Goal: Navigation & Orientation: Find specific page/section

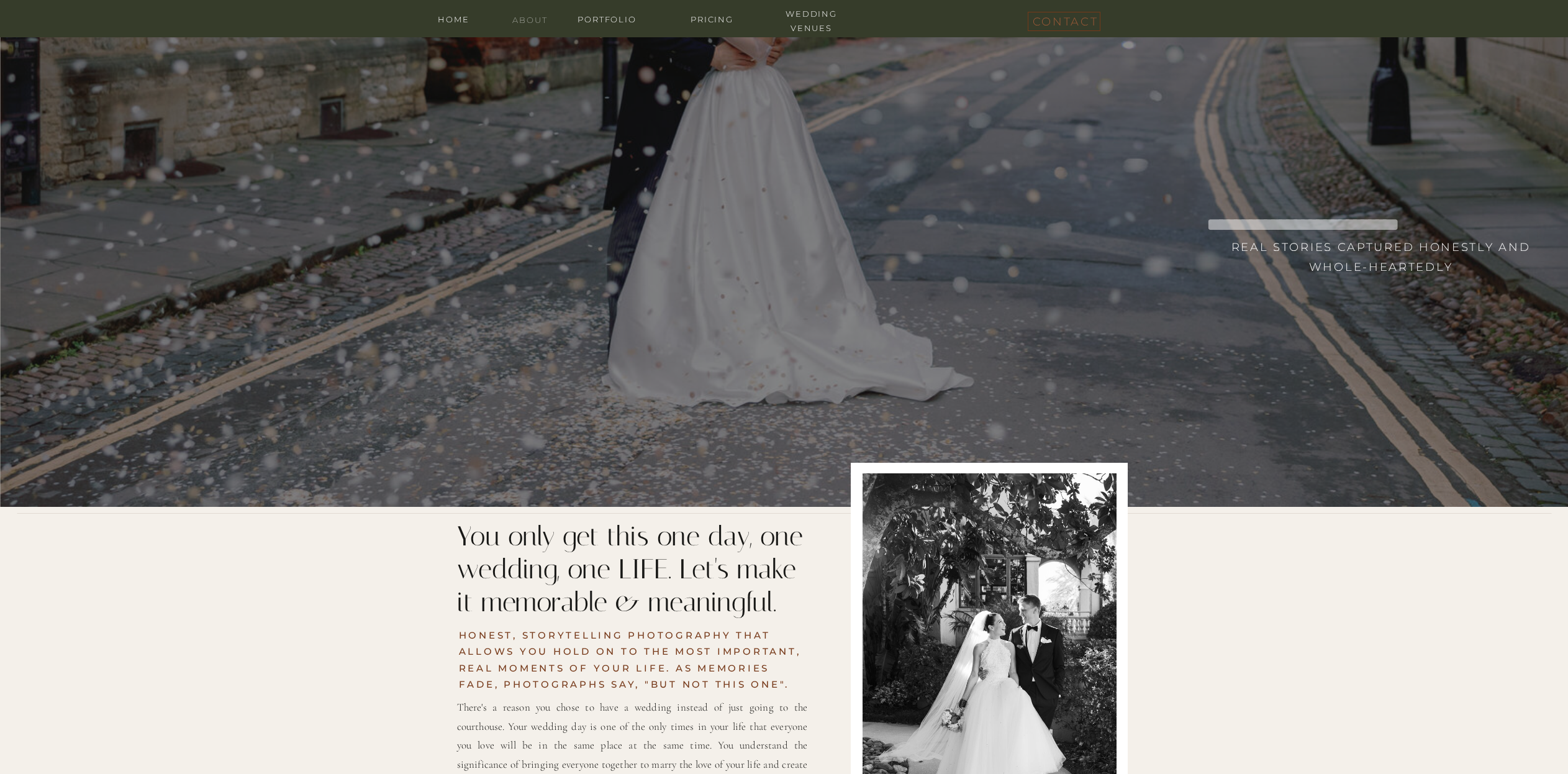
click at [519, 15] on nav "about" at bounding box center [530, 18] width 50 height 12
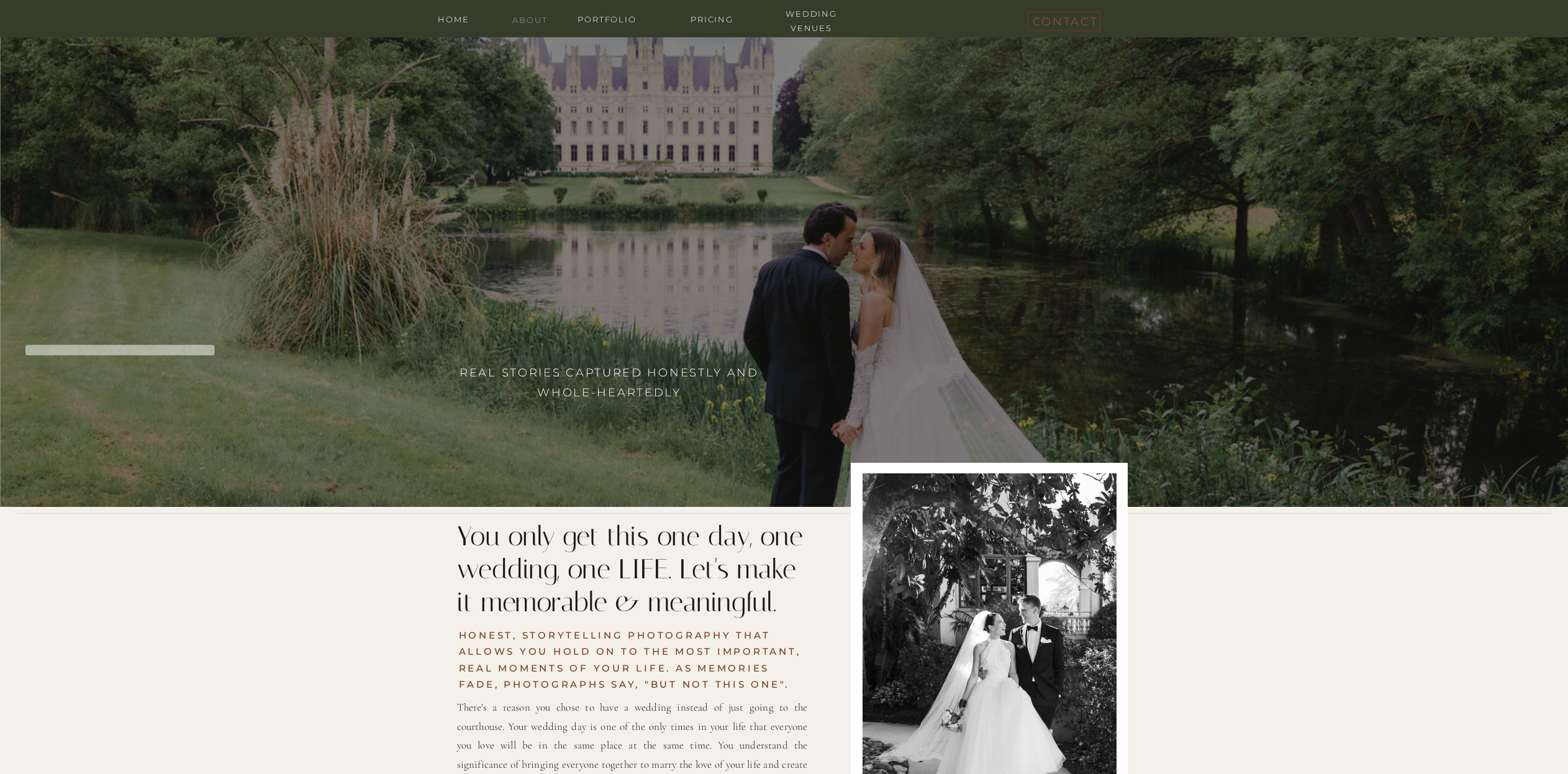
click at [521, 15] on nav "about" at bounding box center [530, 18] width 50 height 12
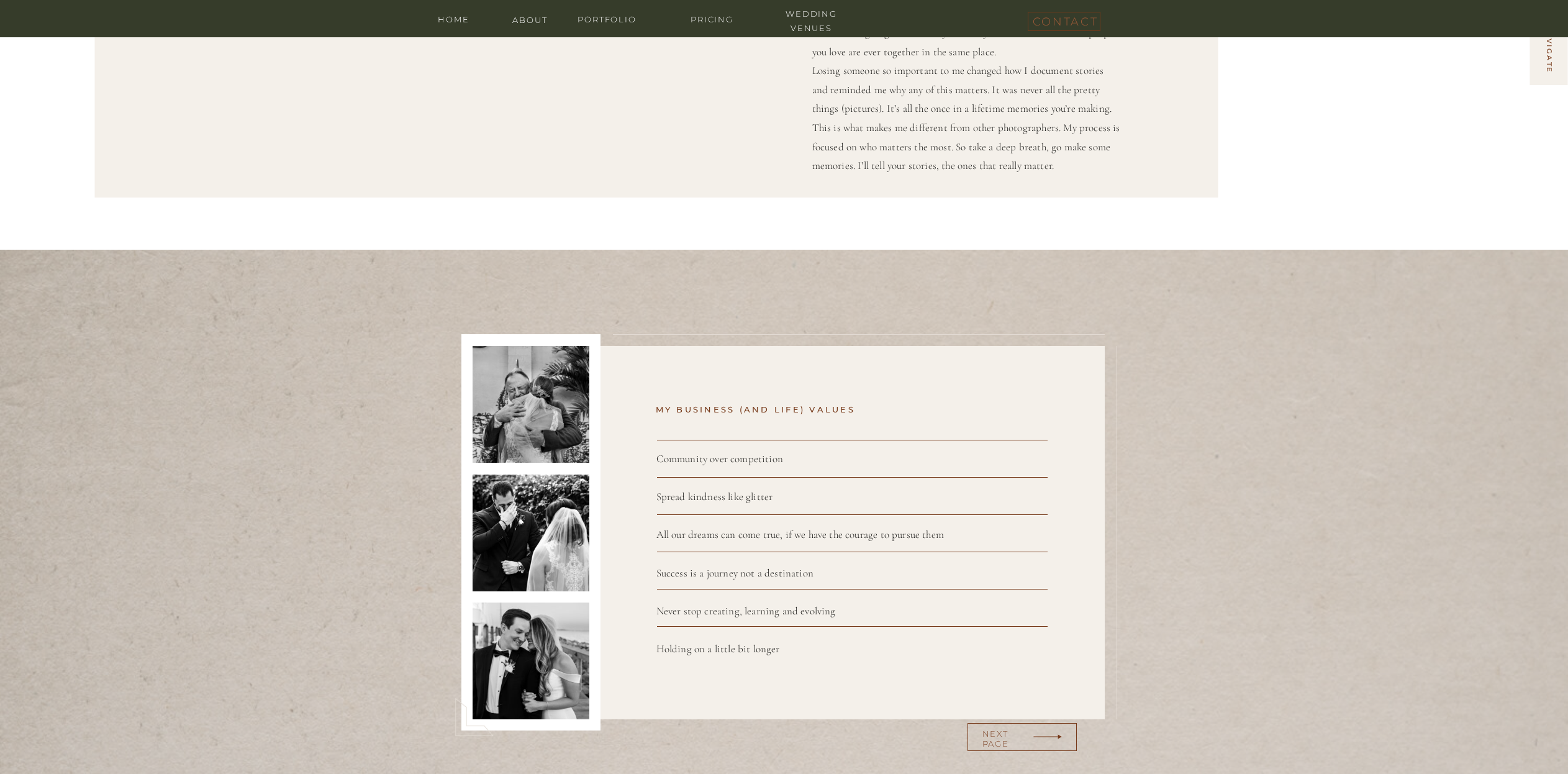
scroll to position [372, 0]
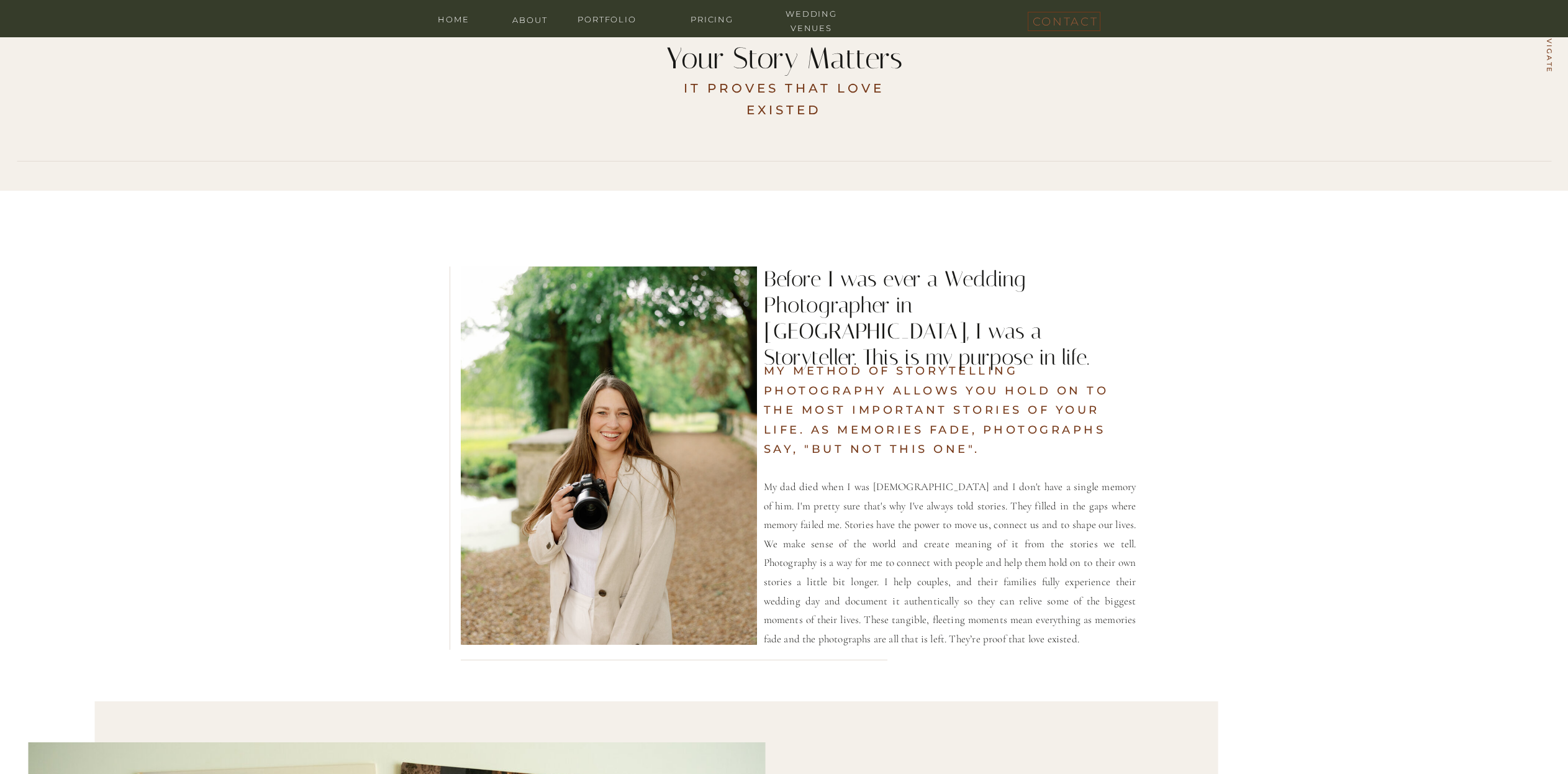
click at [656, 361] on div at bounding box center [609, 456] width 296 height 378
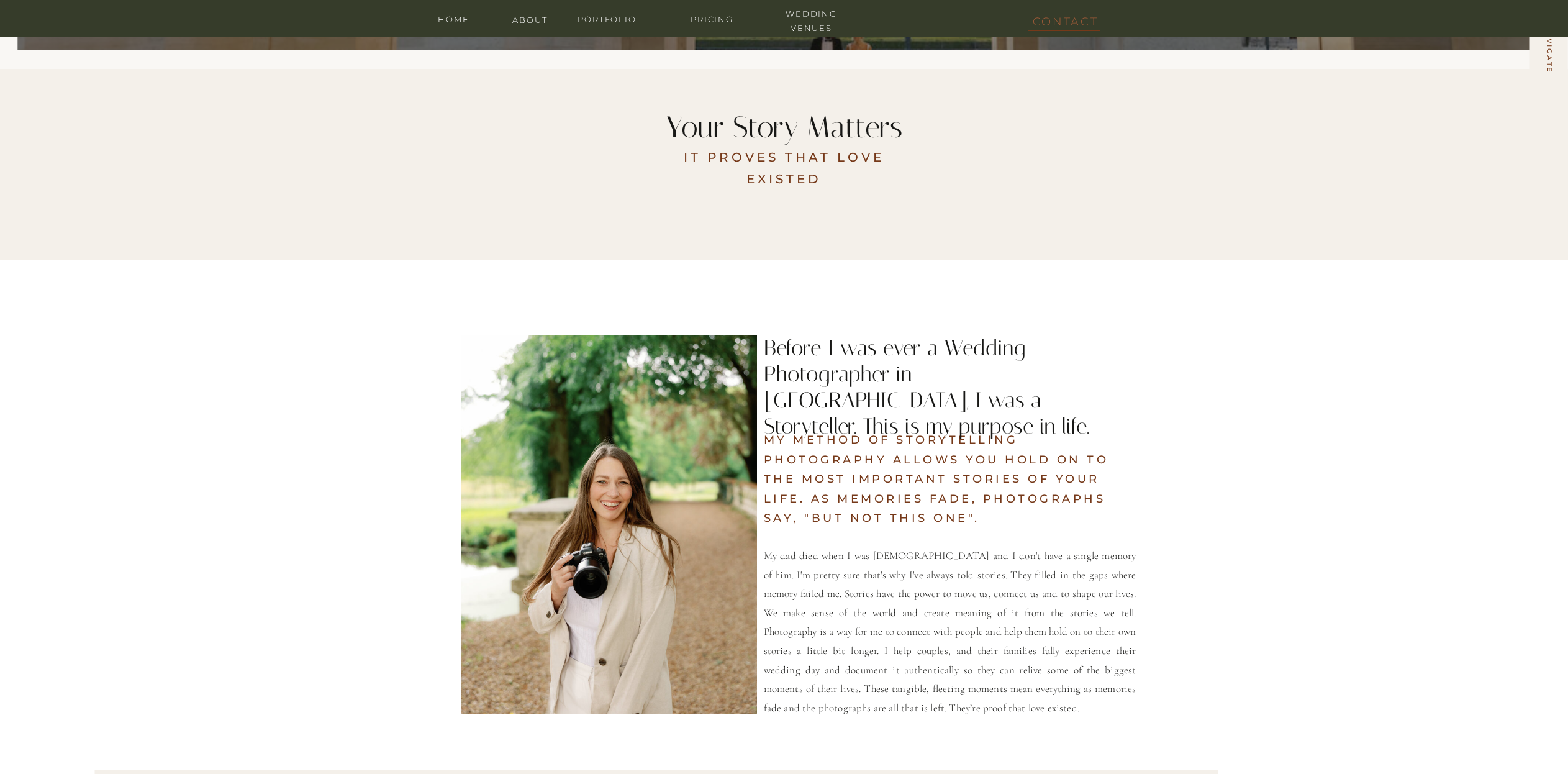
scroll to position [0, 0]
